Goal: Find specific page/section: Find specific page/section

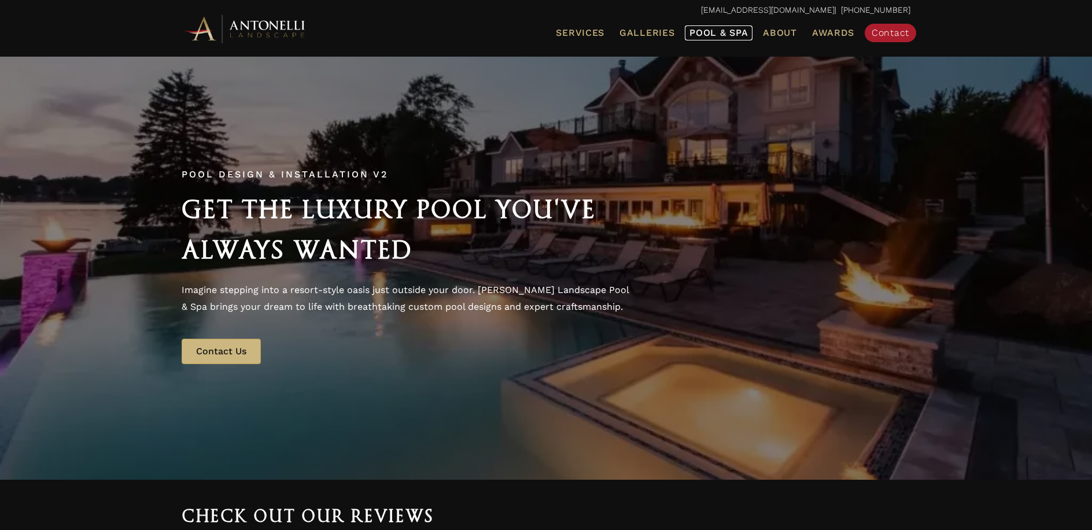
click at [716, 31] on span "Pool & Spa" at bounding box center [718, 32] width 58 height 11
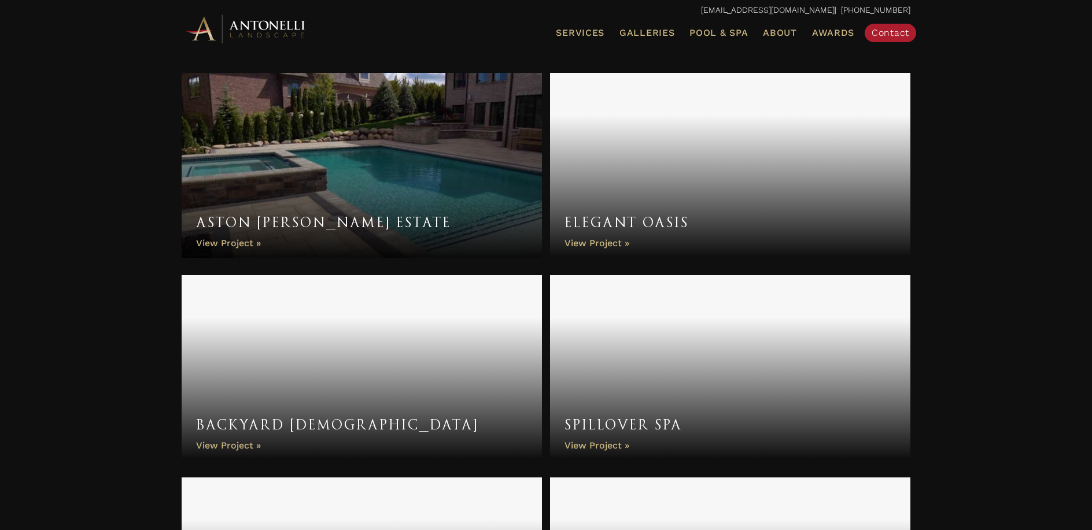
scroll to position [3701, 0]
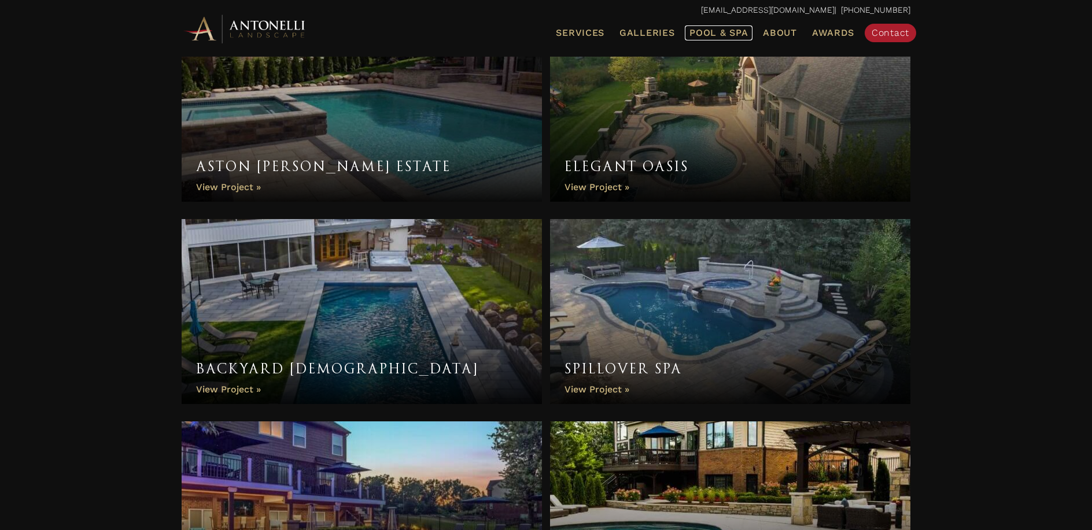
click at [731, 29] on span "Pool & Spa" at bounding box center [718, 32] width 58 height 11
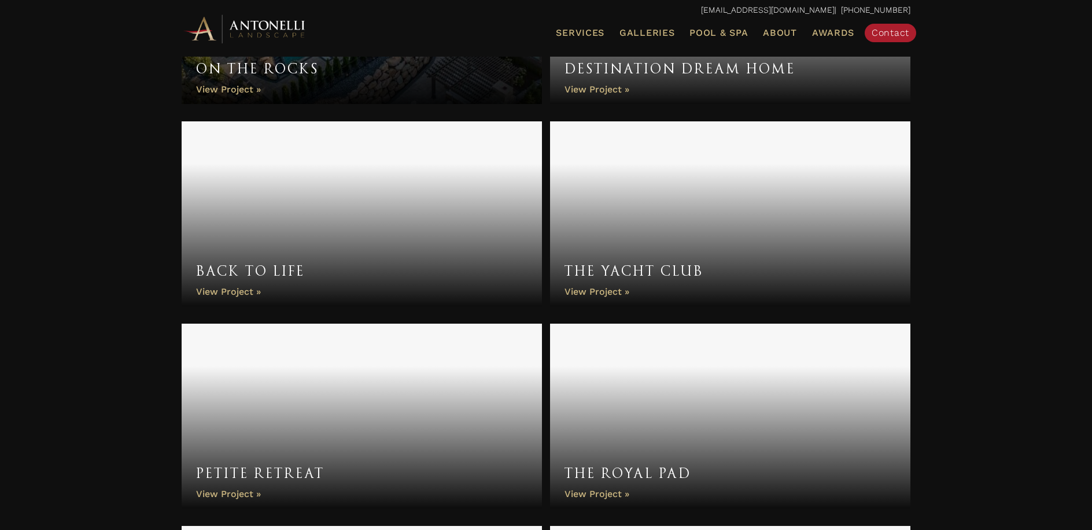
scroll to position [2145, 0]
